Goal: Task Accomplishment & Management: Complete application form

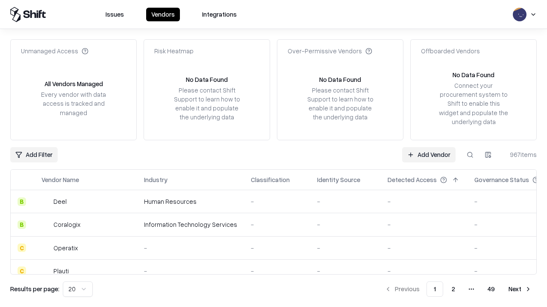
click at [428, 155] on link "Add Vendor" at bounding box center [428, 154] width 53 height 15
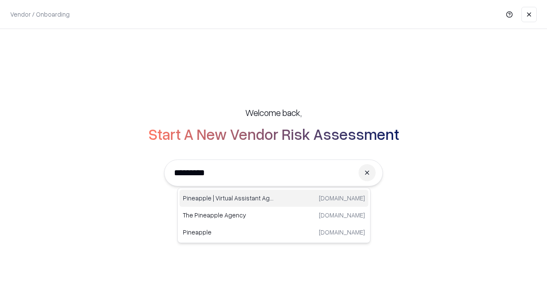
click at [274, 199] on div "Pineapple | Virtual Assistant Agency [DOMAIN_NAME]" at bounding box center [273, 198] width 189 height 17
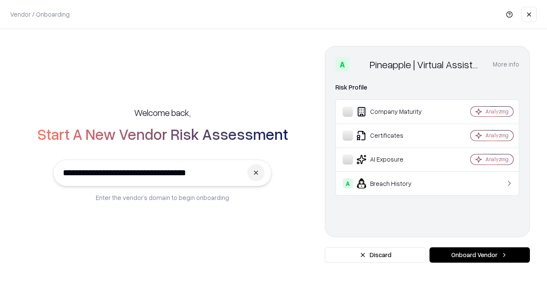
type input "**********"
click at [479, 255] on button "Onboard Vendor" at bounding box center [479, 255] width 100 height 15
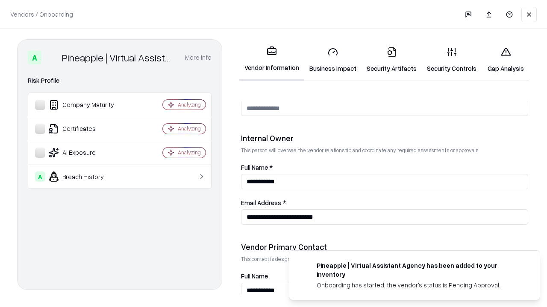
scroll to position [442, 0]
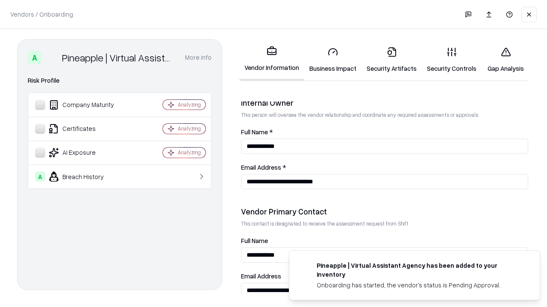
click at [333, 60] on link "Business Impact" at bounding box center [332, 60] width 57 height 40
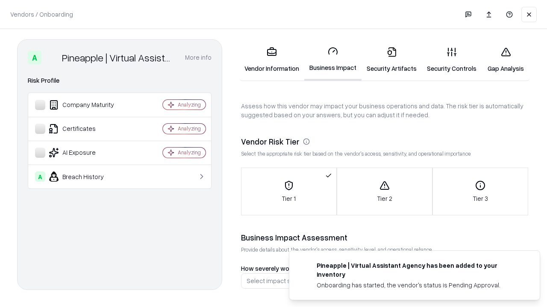
click at [505, 60] on link "Gap Analysis" at bounding box center [505, 60] width 48 height 40
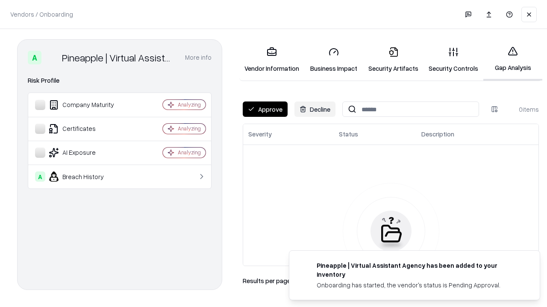
click at [265, 109] on button "Approve" at bounding box center [265, 109] width 45 height 15
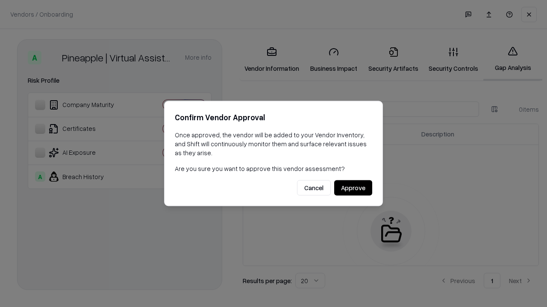
click at [353, 188] on button "Approve" at bounding box center [353, 188] width 38 height 15
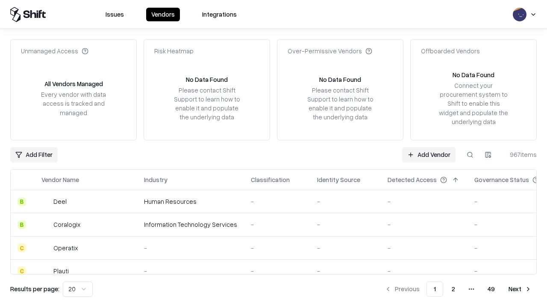
type input "**********"
click at [428, 155] on link "Add Vendor" at bounding box center [428, 154] width 53 height 15
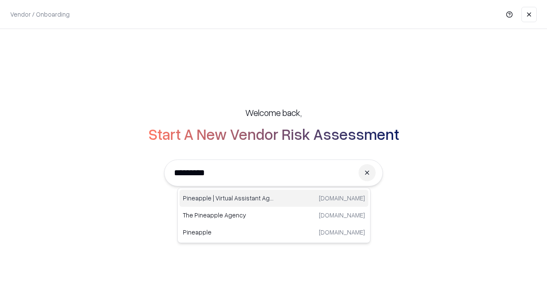
click at [274, 199] on div "Pineapple | Virtual Assistant Agency [DOMAIN_NAME]" at bounding box center [273, 198] width 189 height 17
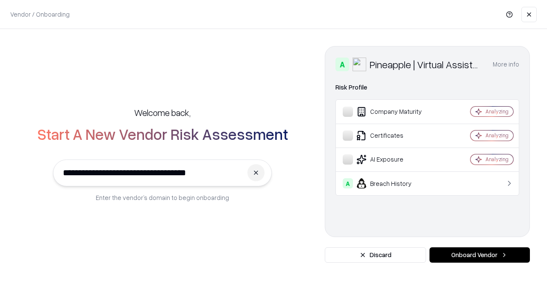
type input "**********"
click at [479, 255] on button "Onboard Vendor" at bounding box center [479, 255] width 100 height 15
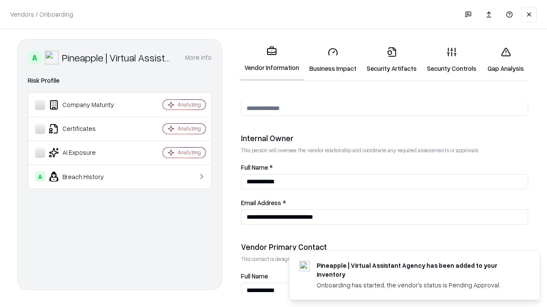
scroll to position [442, 0]
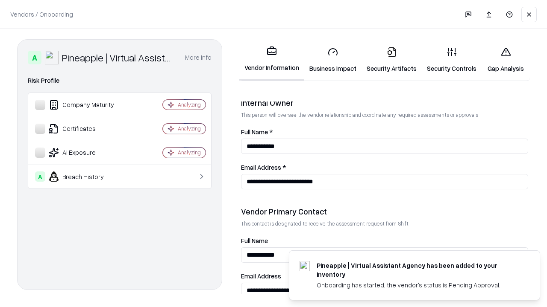
click at [505, 60] on link "Gap Analysis" at bounding box center [505, 60] width 48 height 40
